Goal: Find specific page/section: Find specific page/section

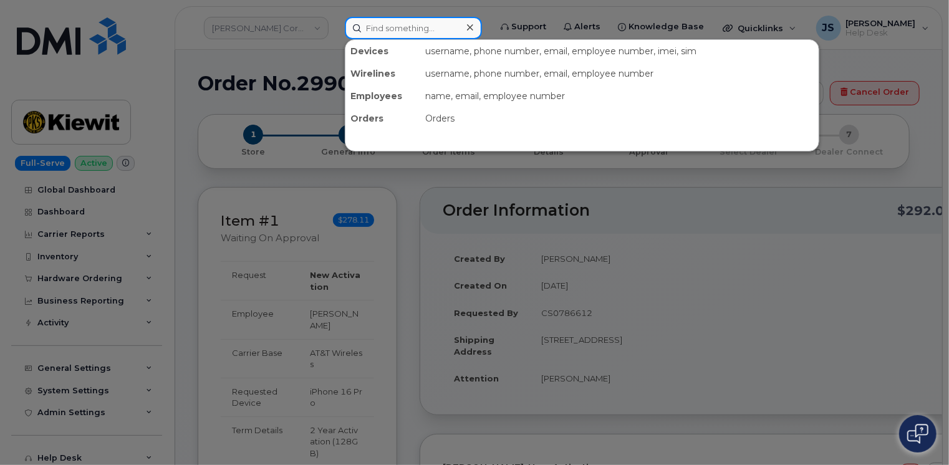
click at [429, 26] on input at bounding box center [413, 28] width 137 height 22
paste input "2067431926"
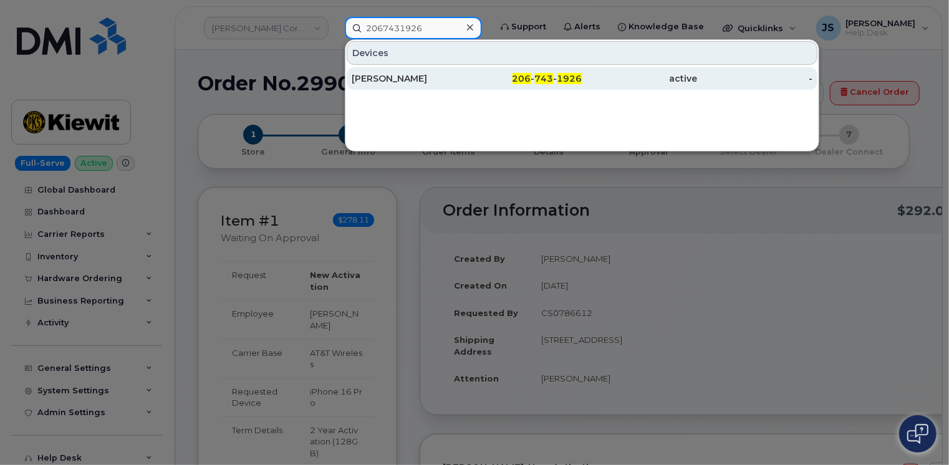
type input "2067431926"
click at [399, 79] on div "[PERSON_NAME]" at bounding box center [408, 78] width 115 height 12
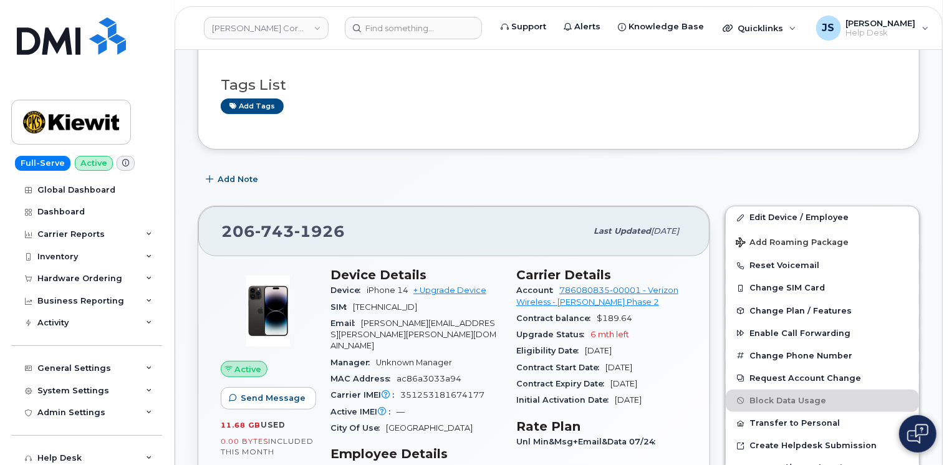
scroll to position [75, 0]
